Goal: Task Accomplishment & Management: Manage account settings

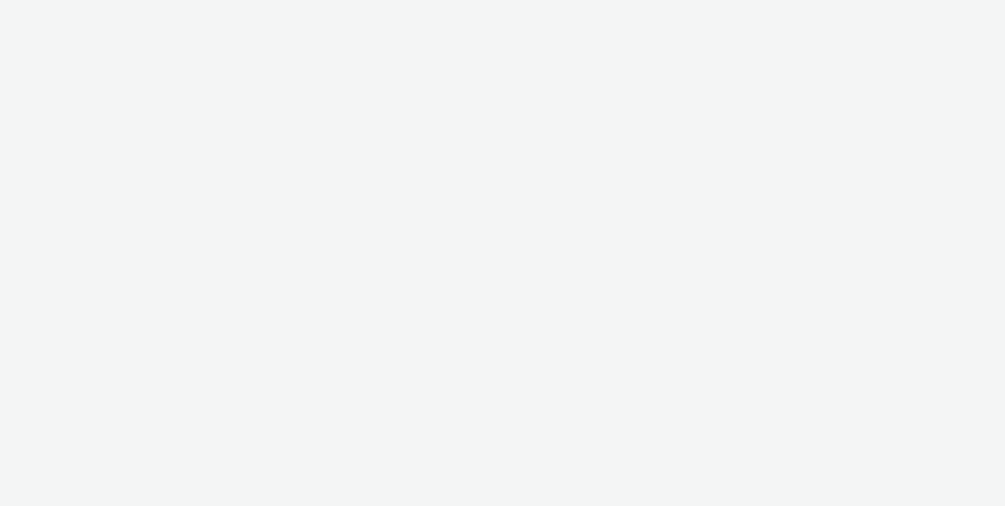
select select "c14206b5-f91a-4a47-b906-eb0b53462d55"
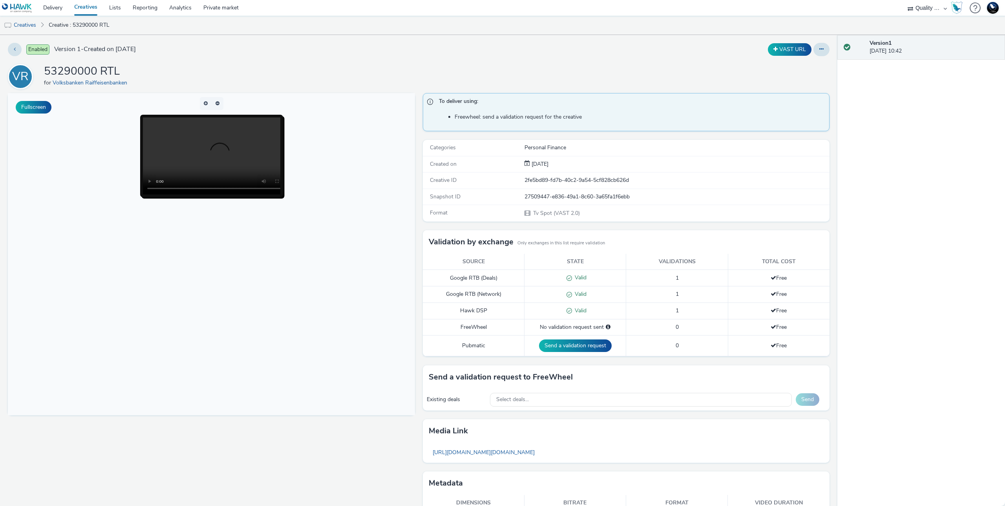
click at [439, 183] on span "Creative ID" at bounding box center [443, 179] width 27 height 7
click at [357, 308] on body at bounding box center [211, 254] width 407 height 322
click at [356, 302] on body at bounding box center [211, 254] width 407 height 322
click at [447, 179] on span "Creative ID" at bounding box center [443, 179] width 27 height 7
